Goal: Transaction & Acquisition: Download file/media

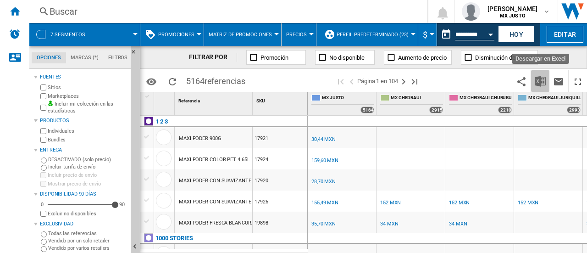
click at [536, 81] on img "Descargar en Excel" at bounding box center [540, 81] width 11 height 11
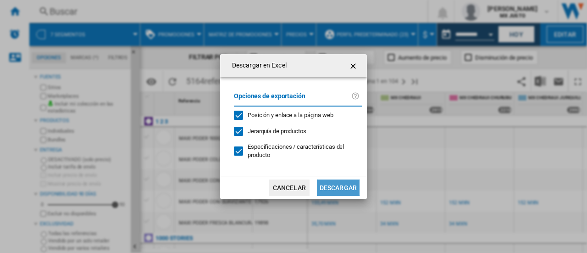
click at [344, 188] on button "Descargar" at bounding box center [338, 187] width 43 height 17
